Goal: Task Accomplishment & Management: Complete application form

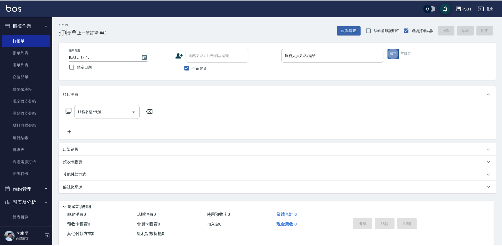
scroll to position [79, 0]
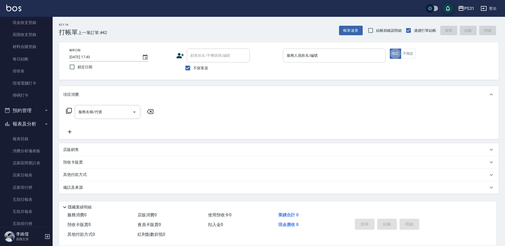
click at [298, 53] on div "服務人員姓名/編號 服務人員姓名/編號" at bounding box center [334, 56] width 103 height 14
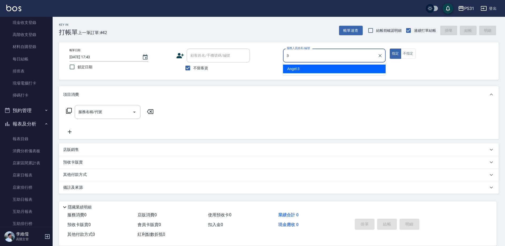
type input "Angel-3"
type button "true"
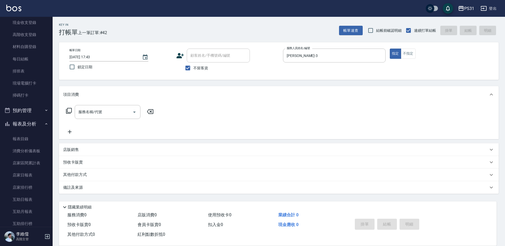
click at [70, 111] on icon at bounding box center [69, 111] width 6 height 6
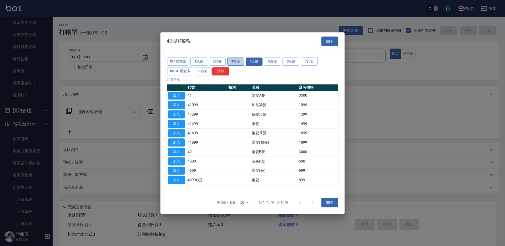
click at [232, 60] on button "3燙髮" at bounding box center [235, 62] width 17 height 8
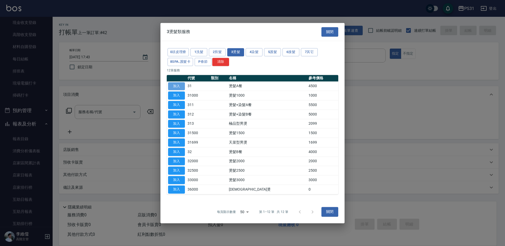
click at [176, 85] on button "加入" at bounding box center [176, 86] width 17 height 8
type input "燙髮A餐(31)"
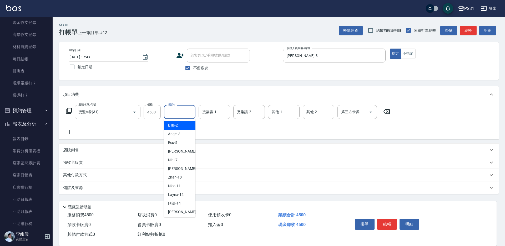
click at [184, 108] on input "洗髮-1" at bounding box center [179, 112] width 27 height 9
type input "羊羊-23"
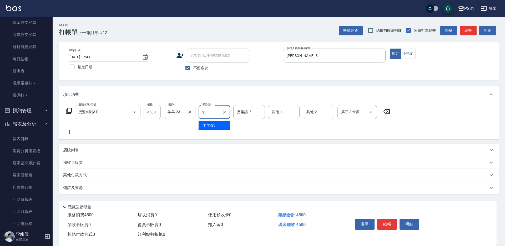
type input "羊羊-23"
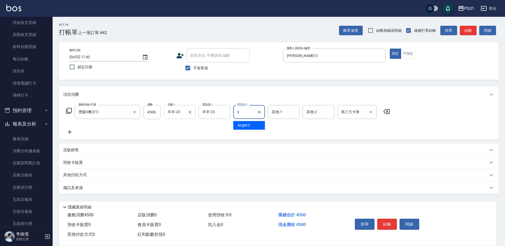
type input "Angel-3"
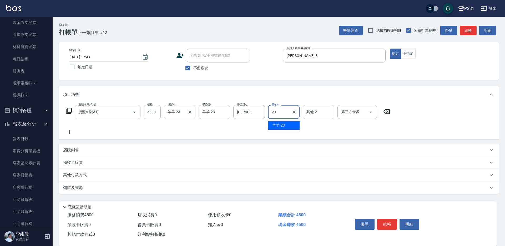
type input "羊羊-23"
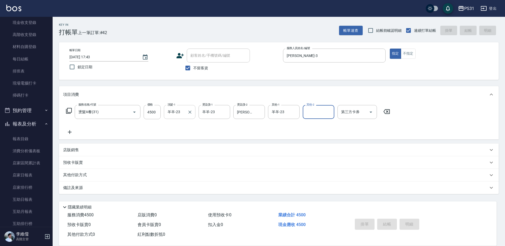
type input "2025/08/17 18:16"
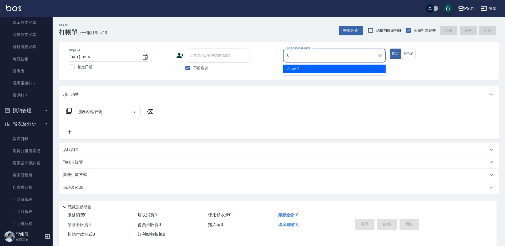
type input "Angel-3"
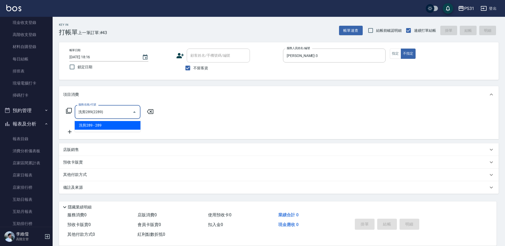
type input "洗剪289(2289)"
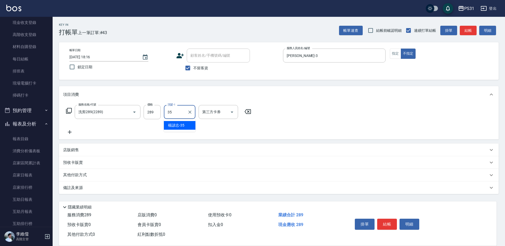
type input "楊諺志-35"
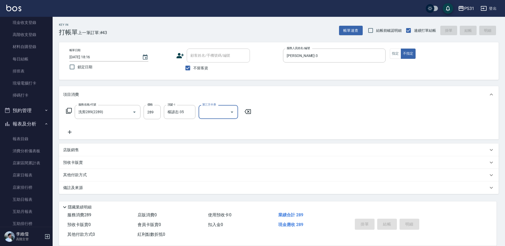
type input "2025/08/17 19:06"
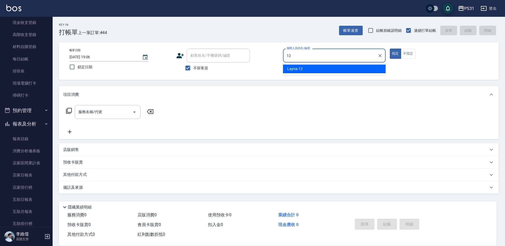
type input "Layna-12"
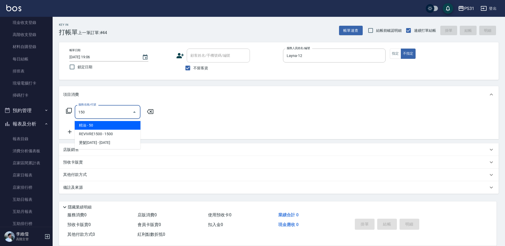
type input "精油(150)"
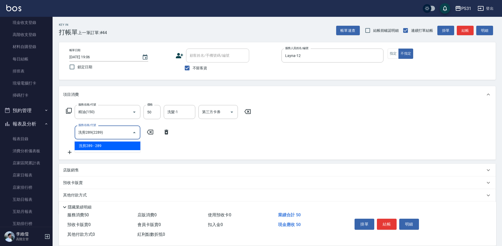
type input "洗剪289(2289)"
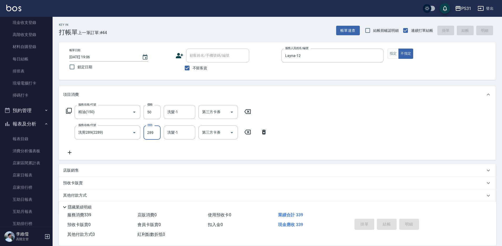
type input "2025/08/17 19:07"
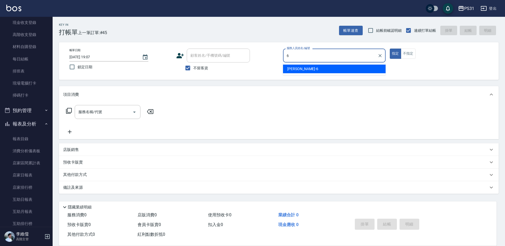
type input "Aki-6"
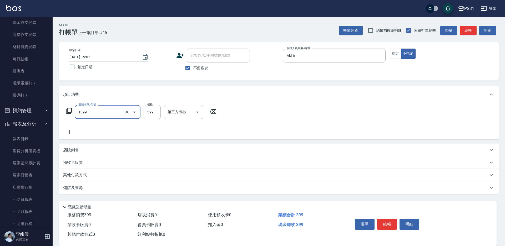
type input "海鹽洗髮399(1399)"
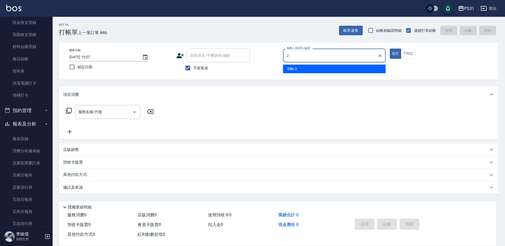
type input "Bille-2"
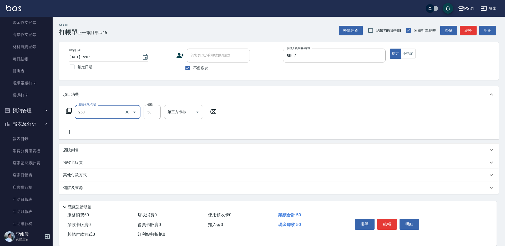
type input "剪瀏海(250)"
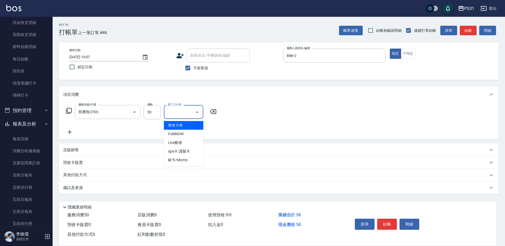
type input "舊有卡券"
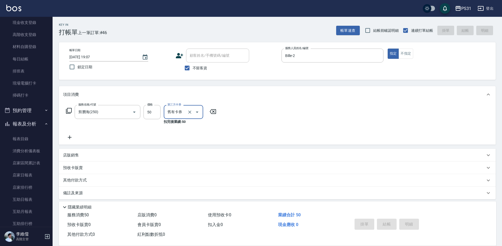
type input "2025/08/17 19:08"
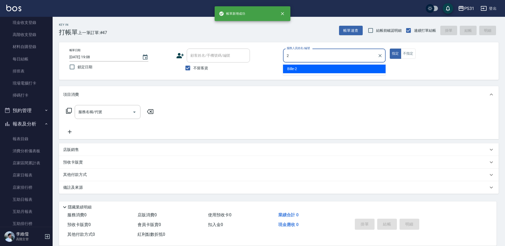
type input "Bille-2"
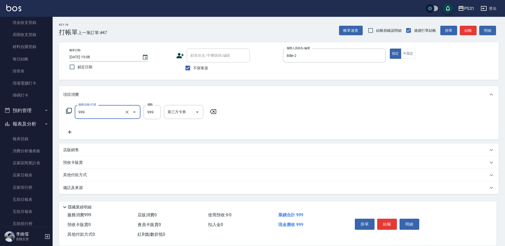
type input "精油套餐999(999)"
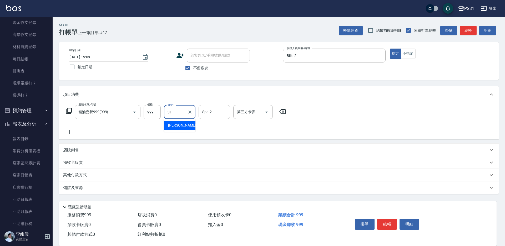
type input "[PERSON_NAME]-31"
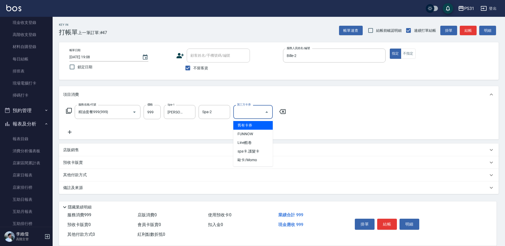
type input "舊有卡券"
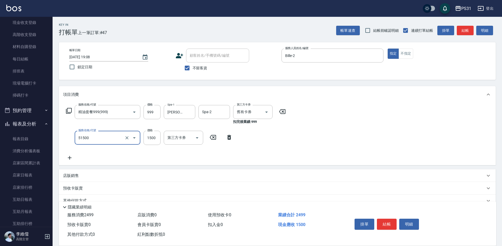
type input "鉑金護髮(51500)"
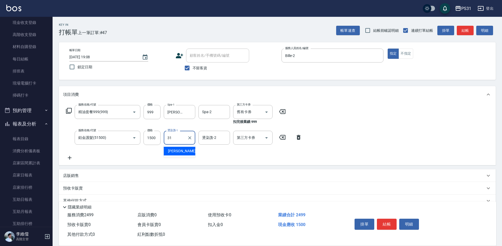
type input "[PERSON_NAME]-31"
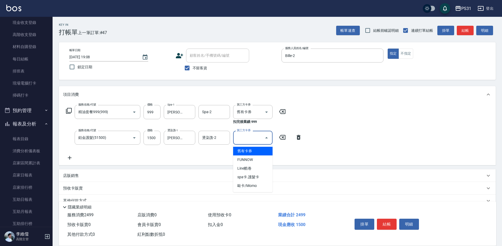
type input "舊有卡券"
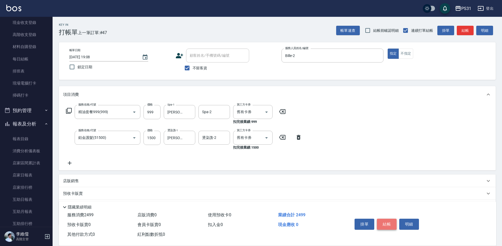
click at [381, 219] on button "結帳" at bounding box center [387, 224] width 20 height 11
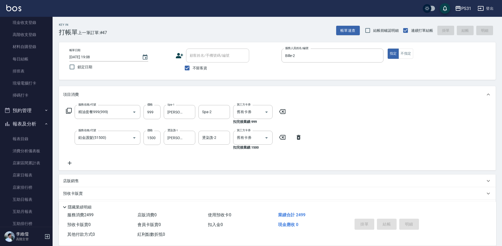
type input "2025/08/17 19:09"
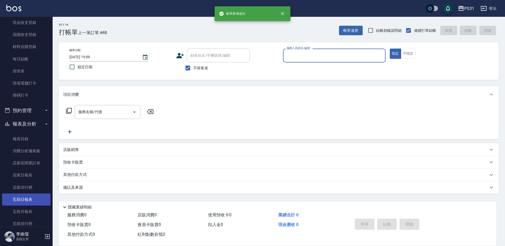
click at [27, 202] on link "互助日報表" at bounding box center [26, 200] width 48 height 12
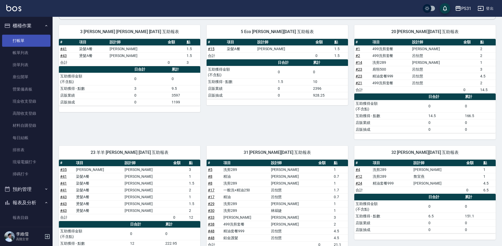
click at [32, 42] on link "打帳單" at bounding box center [26, 41] width 48 height 12
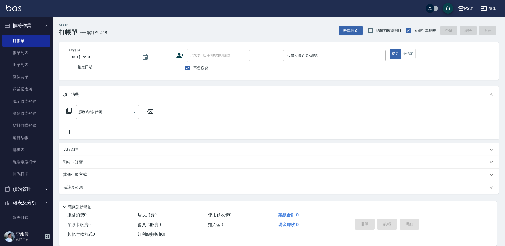
click at [31, 204] on button "報表及分析" at bounding box center [26, 203] width 48 height 14
click at [32, 205] on button "報表及分析" at bounding box center [26, 203] width 48 height 14
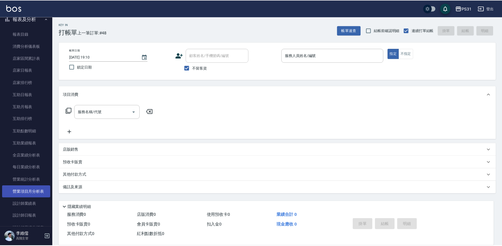
scroll to position [184, 0]
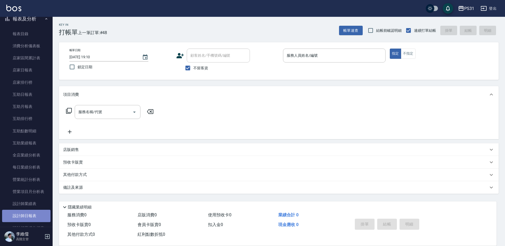
click at [35, 214] on link "設計師日報表" at bounding box center [26, 216] width 48 height 12
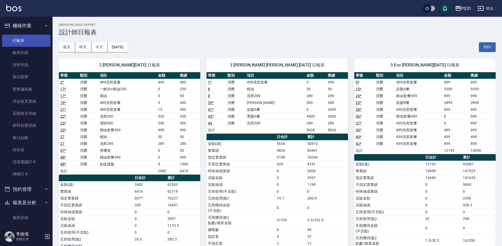
click at [28, 39] on link "打帳單" at bounding box center [26, 41] width 48 height 12
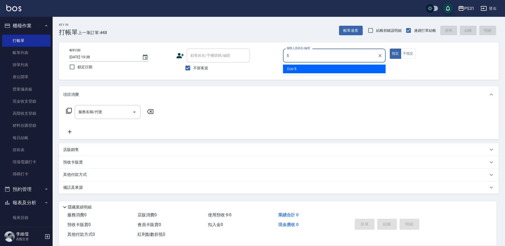
type input "Eco-5"
type button "true"
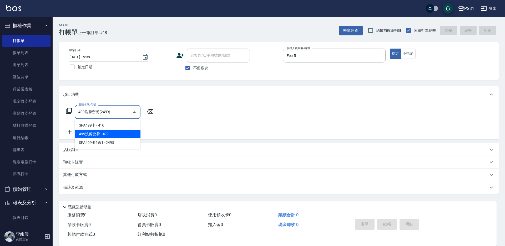
type input "499洗剪套餐(2499)"
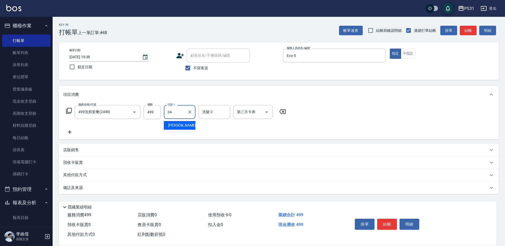
type input "[PERSON_NAME]-34"
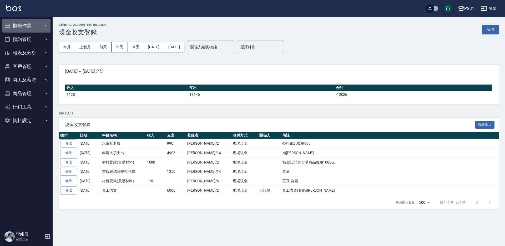
click at [26, 24] on button "櫃檯作業" at bounding box center [26, 26] width 48 height 14
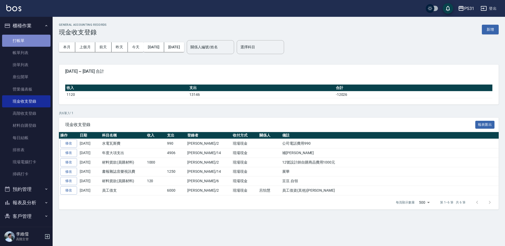
click at [28, 40] on link "打帳單" at bounding box center [26, 41] width 48 height 12
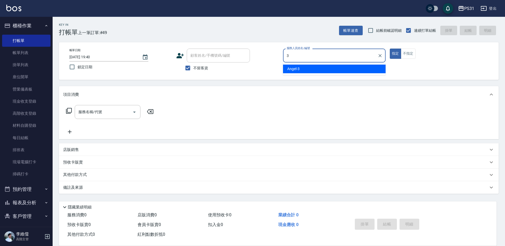
type input "Angel-3"
type button "true"
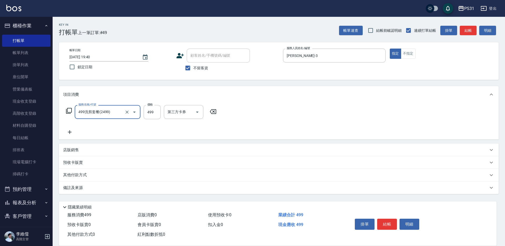
type input "499洗剪套餐(2499)"
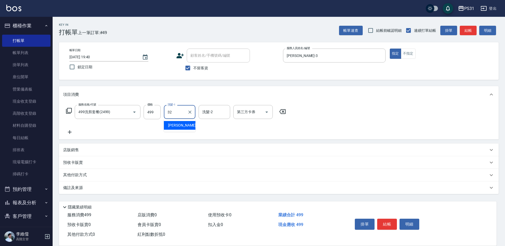
type input "[PERSON_NAME]-32"
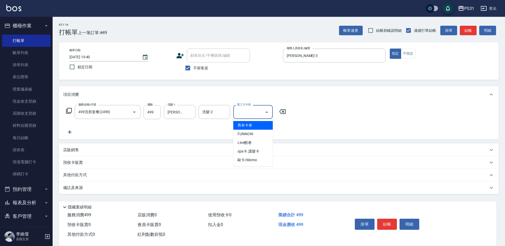
type input "舊有卡券"
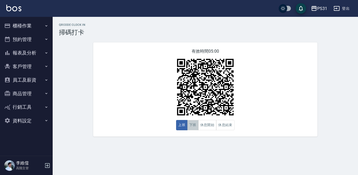
click at [195, 125] on button "下班" at bounding box center [192, 125] width 11 height 10
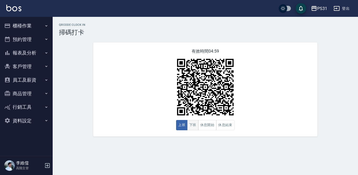
click at [189, 127] on button "下班" at bounding box center [192, 125] width 11 height 10
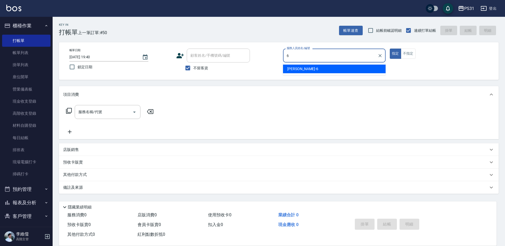
type input "Aki-6"
type button "true"
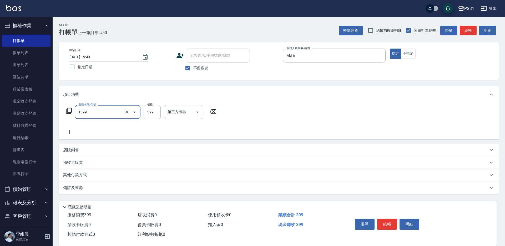
type input "海鹽洗髮399(1399)"
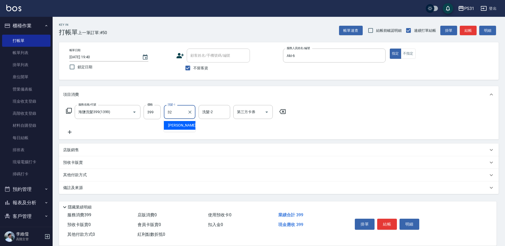
type input "[PERSON_NAME]-32"
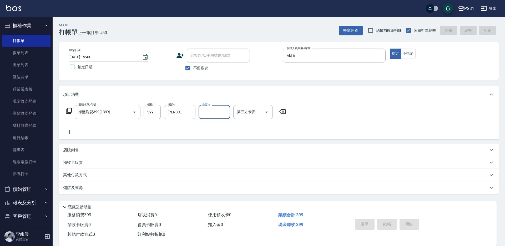
type input "[DATE] 20:42"
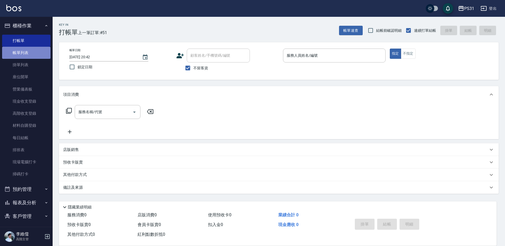
click at [33, 52] on link "帳單列表" at bounding box center [26, 53] width 48 height 12
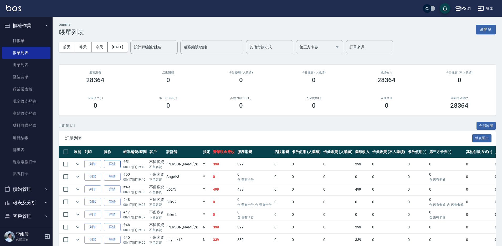
click at [114, 164] on link "詳情" at bounding box center [112, 164] width 17 height 8
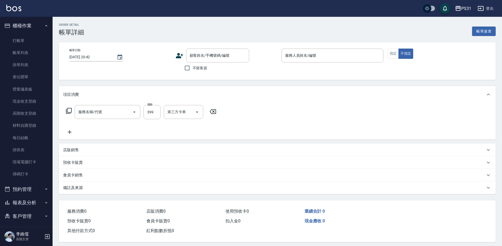
type input "[DATE] 19:40"
checkbox input "true"
type input "Aki-6"
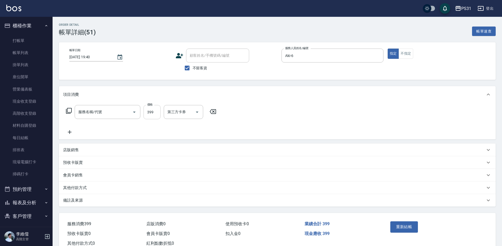
type input "海鹽洗髮399(1399)"
click at [158, 114] on input "399" at bounding box center [152, 112] width 17 height 14
type input "590"
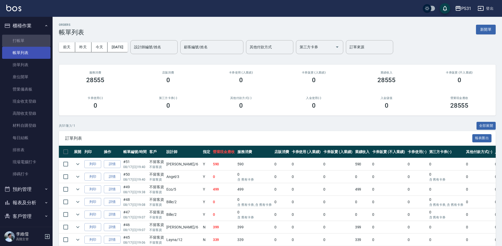
click at [30, 45] on link "打帳單" at bounding box center [26, 41] width 48 height 12
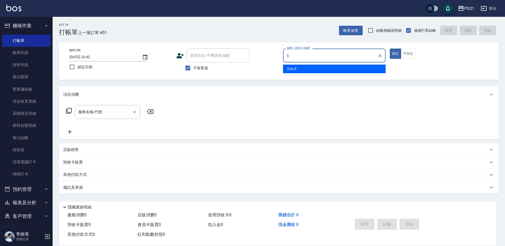
type input "Eco-5"
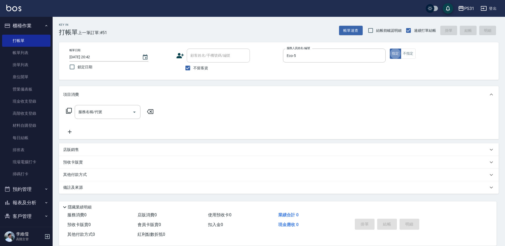
type button "true"
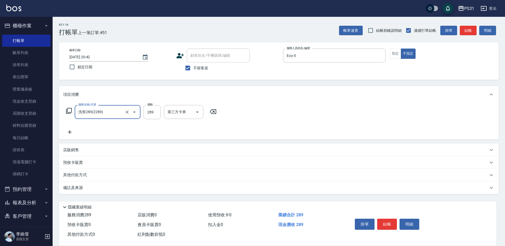
type input "洗剪289(2289)"
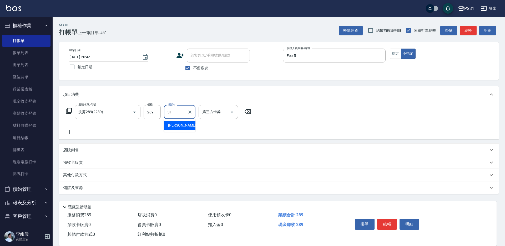
type input "[PERSON_NAME]-31"
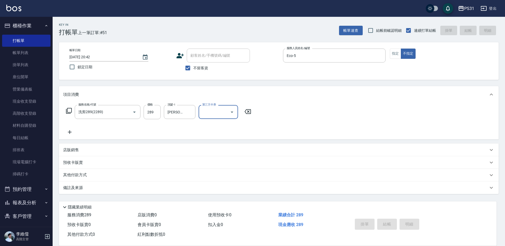
type input "[DATE] 20:43"
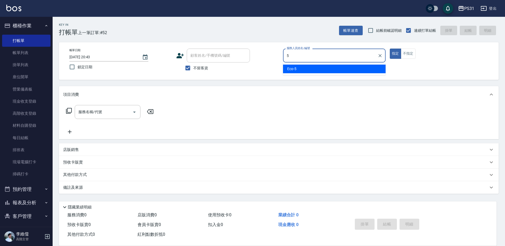
type input "Eco-5"
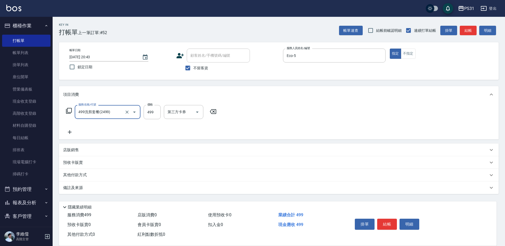
type input "499洗剪套餐(2499)"
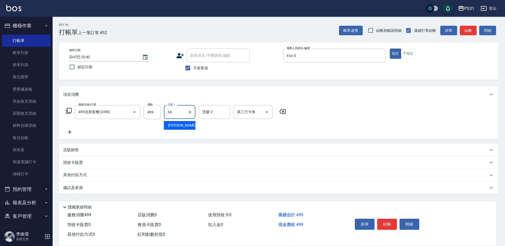
type input "[PERSON_NAME]-34"
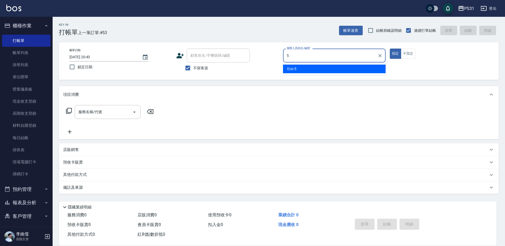
type input "Eco-5"
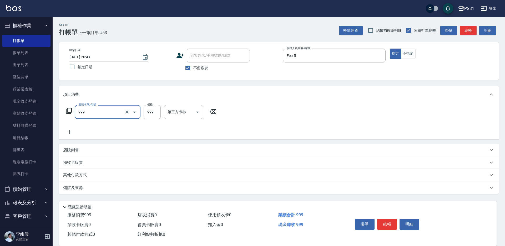
type input "精油套餐999(999)"
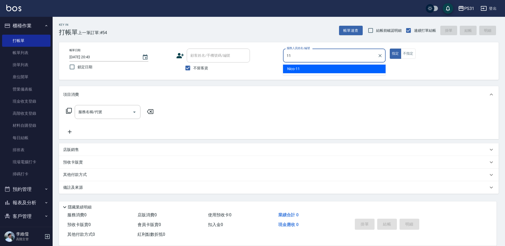
type input "Nico-11"
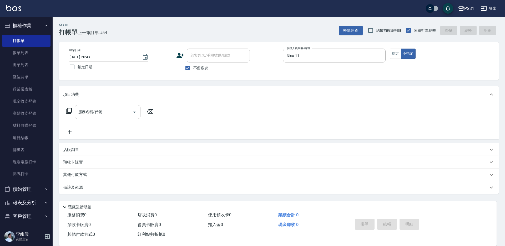
click at [71, 111] on icon at bounding box center [69, 111] width 6 height 6
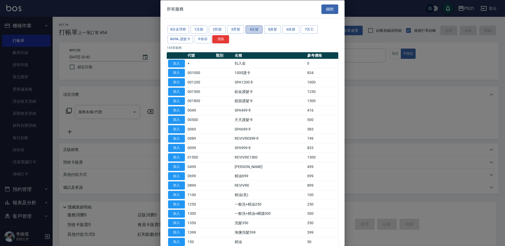
click at [260, 31] on button "4染髮" at bounding box center [254, 30] width 17 height 8
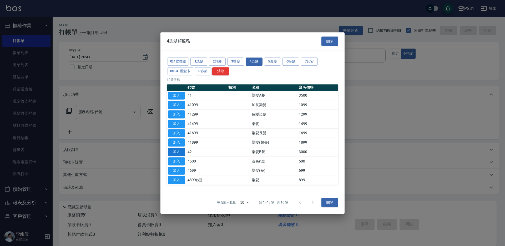
click at [178, 151] on button "加入" at bounding box center [176, 152] width 17 height 8
type input "染髮B餐(42)"
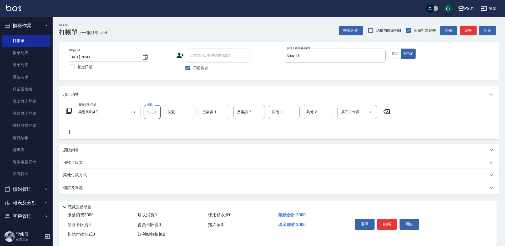
click at [156, 113] on input "3000" at bounding box center [152, 112] width 17 height 14
type input "3099"
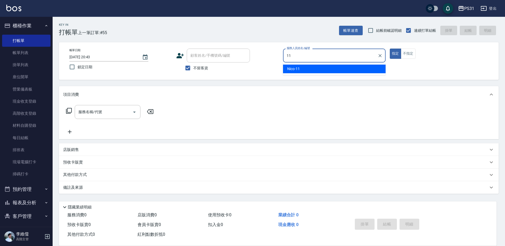
type input "Nico-11"
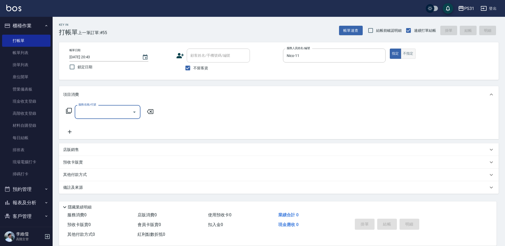
click at [404, 50] on button "不指定" at bounding box center [408, 54] width 15 height 10
type button "false"
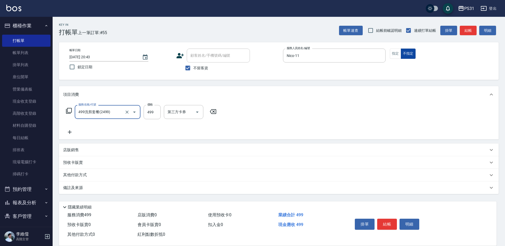
type input "499洗剪套餐(2499)"
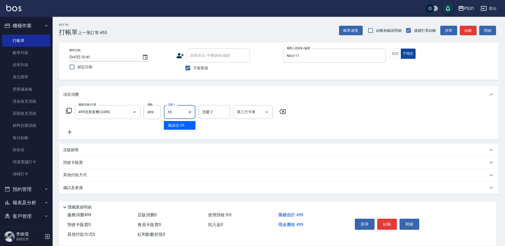
type input "楊諺志-35"
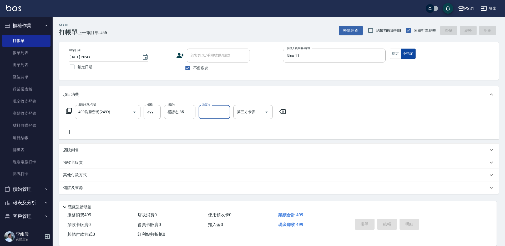
type input "[DATE] 20:44"
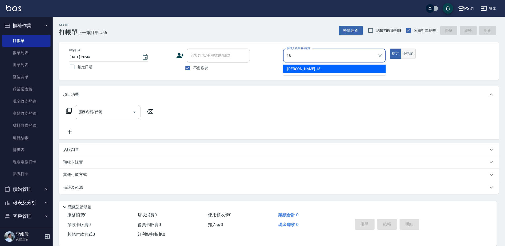
type input "[PERSON_NAME]-18"
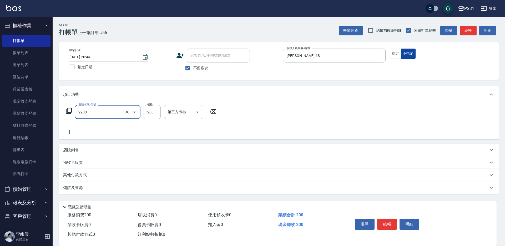
type input "剪髮200(2200)"
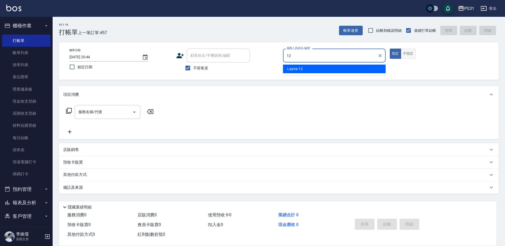
type input "Layna-12"
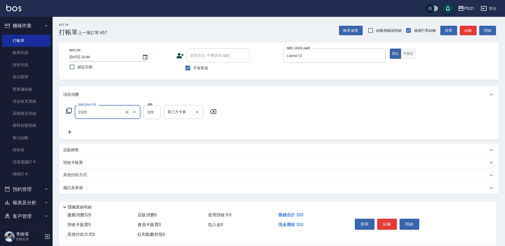
type input "洗剪320(2320)"
type input "223"
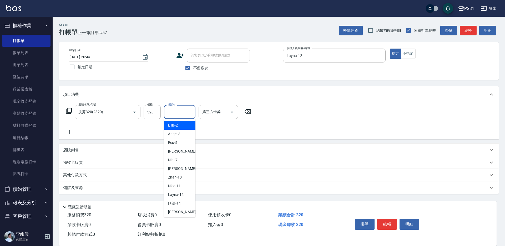
click at [191, 109] on input "洗髮-1" at bounding box center [179, 112] width 27 height 9
type input "羊羊-23"
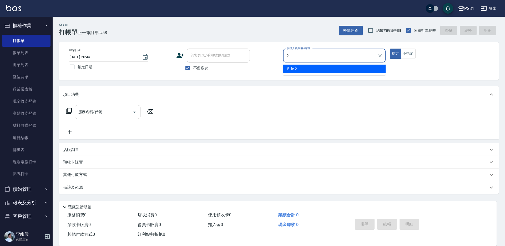
type input "Bille-2"
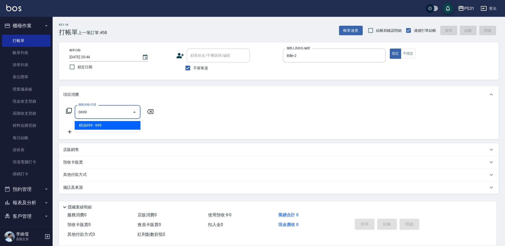
type input "精油699(0699)"
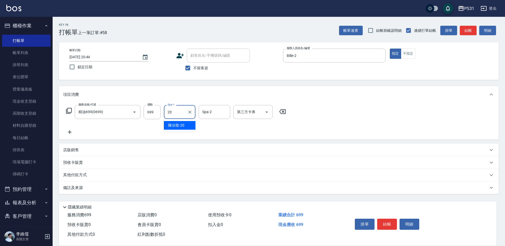
type input "[PERSON_NAME]-20"
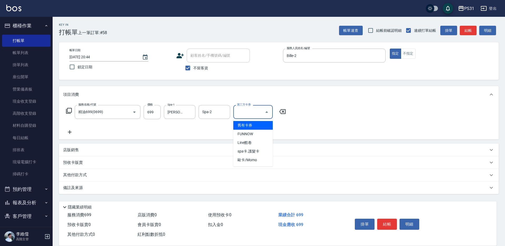
type input "舊有卡券"
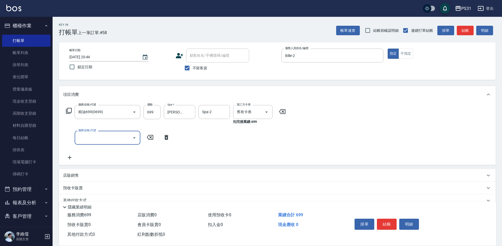
click at [69, 110] on icon at bounding box center [69, 111] width 6 height 6
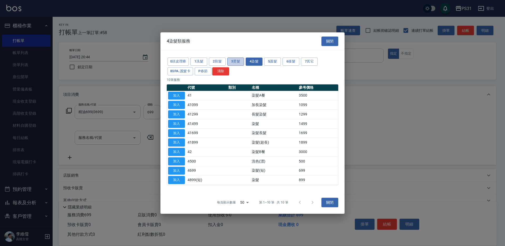
click at [237, 60] on button "3燙髮" at bounding box center [235, 62] width 17 height 8
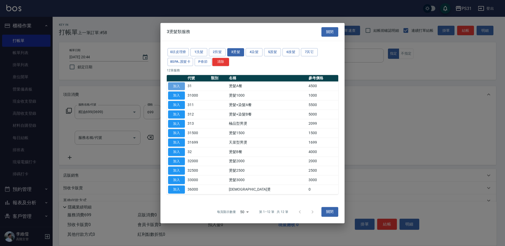
click at [172, 87] on button "加入" at bounding box center [176, 86] width 17 height 8
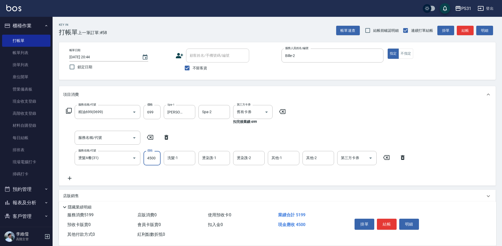
click at [158, 159] on input "4500" at bounding box center [152, 158] width 17 height 14
type input "3756"
type input "[PERSON_NAME]-20"
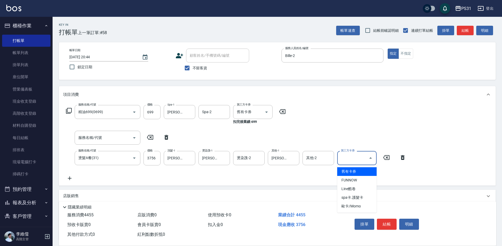
type input "舊有卡券"
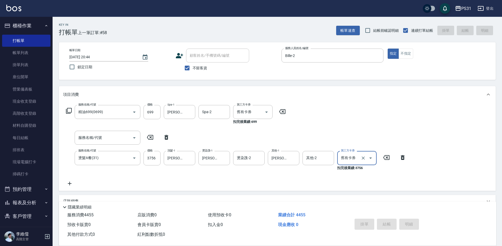
type input "[DATE] 20:45"
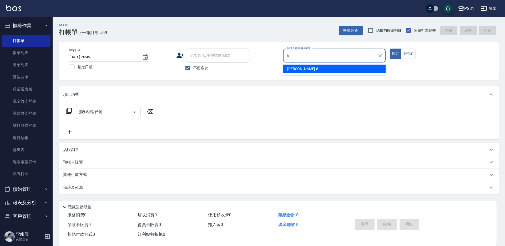
type input "Aki-6"
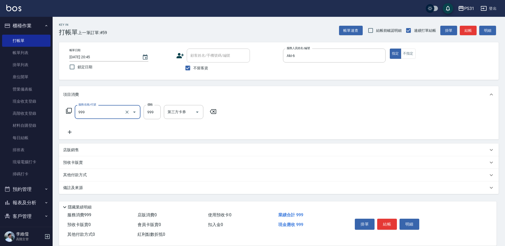
type input "精油套餐999(999)"
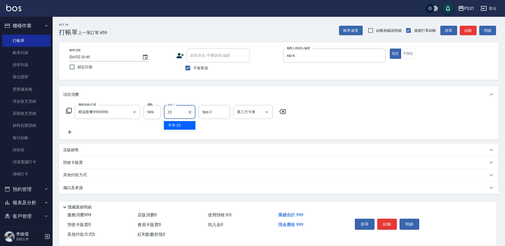
type input "羊羊-23"
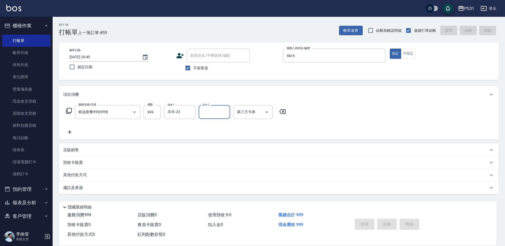
type input "[DATE] 20:46"
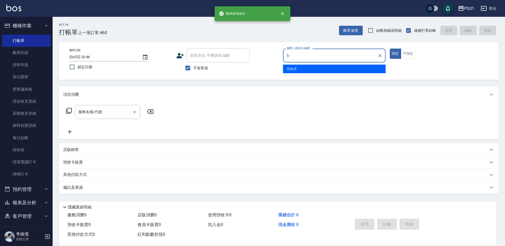
type input "Eco-5"
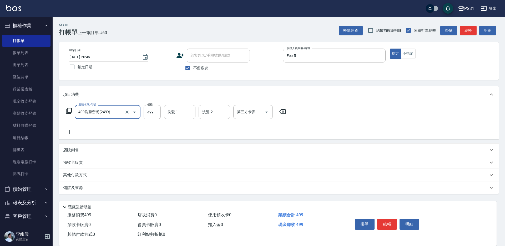
type input "499洗剪套餐(2499)"
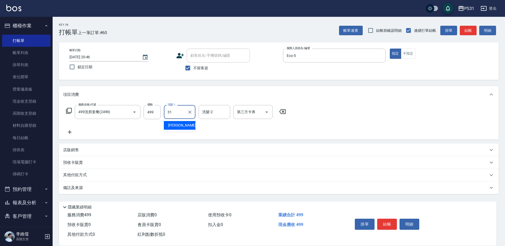
type input "[PERSON_NAME]-31"
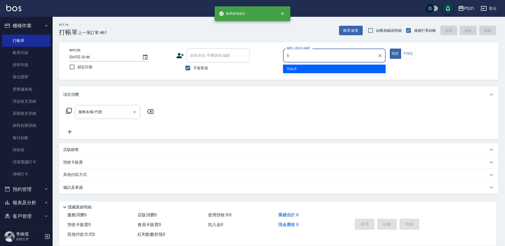
type input "Eco-5"
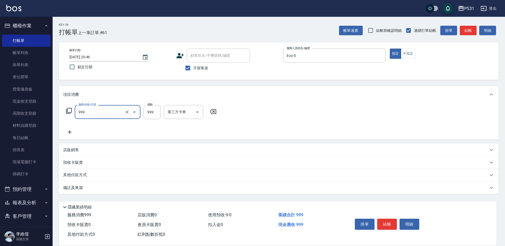
type input "精油套餐999(999)"
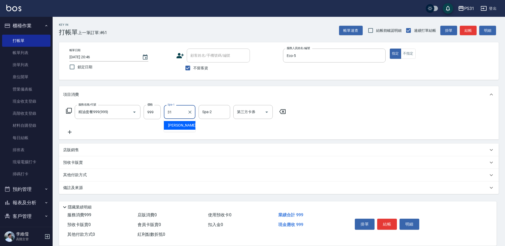
type input "[PERSON_NAME]-31"
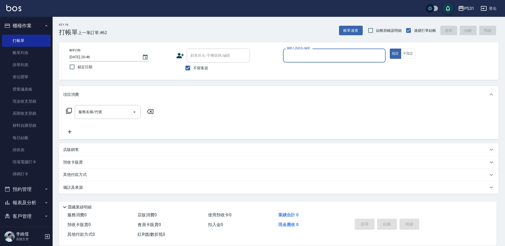
scroll to position [26, 0]
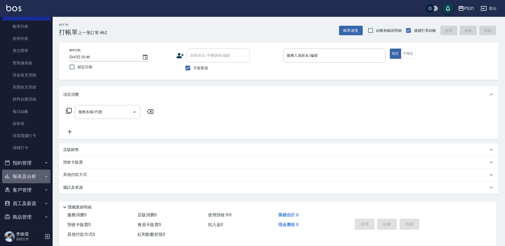
click at [32, 178] on button "報表及分析" at bounding box center [26, 177] width 48 height 14
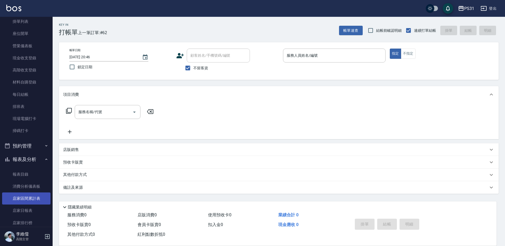
scroll to position [53, 0]
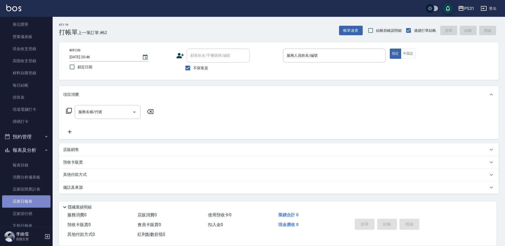
click at [28, 198] on link "店家日報表" at bounding box center [26, 202] width 48 height 12
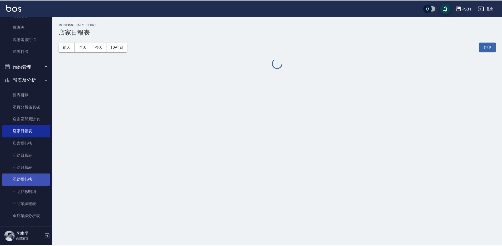
scroll to position [131, 0]
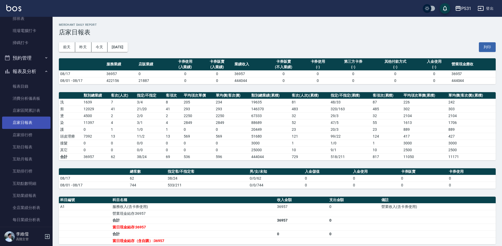
click at [39, 120] on link "店家日報表" at bounding box center [26, 123] width 48 height 12
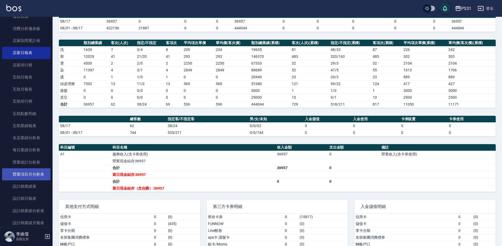
scroll to position [210, 0]
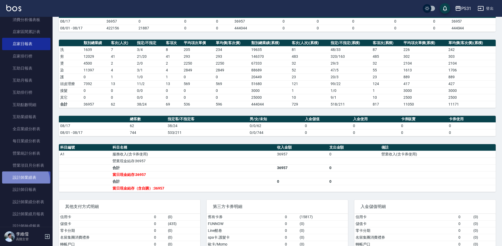
click at [25, 181] on link "設計師業績表" at bounding box center [26, 178] width 48 height 12
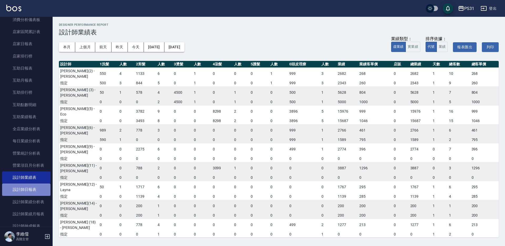
click at [30, 191] on link "設計師日報表" at bounding box center [26, 190] width 48 height 12
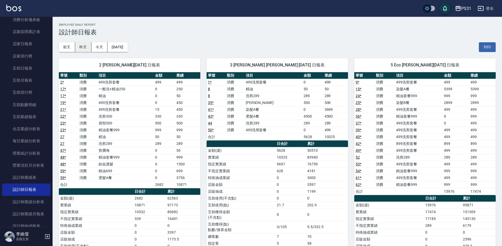
click at [87, 48] on button "昨天" at bounding box center [83, 47] width 16 height 10
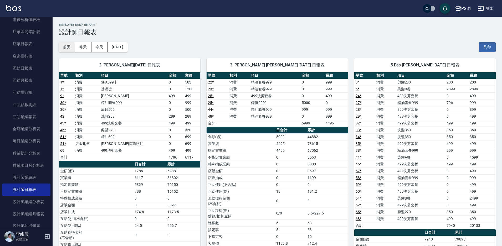
click at [66, 47] on button "前天" at bounding box center [67, 47] width 16 height 10
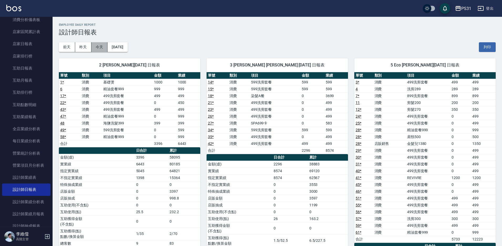
click at [100, 48] on button "今天" at bounding box center [100, 47] width 16 height 10
